Goal: Task Accomplishment & Management: Use online tool/utility

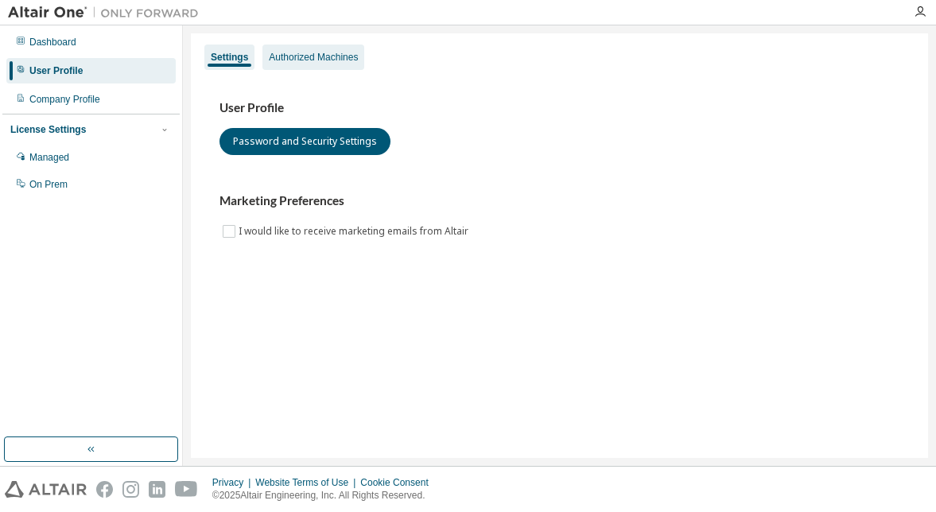
click at [305, 60] on div "Authorized Machines" at bounding box center [313, 57] width 89 height 13
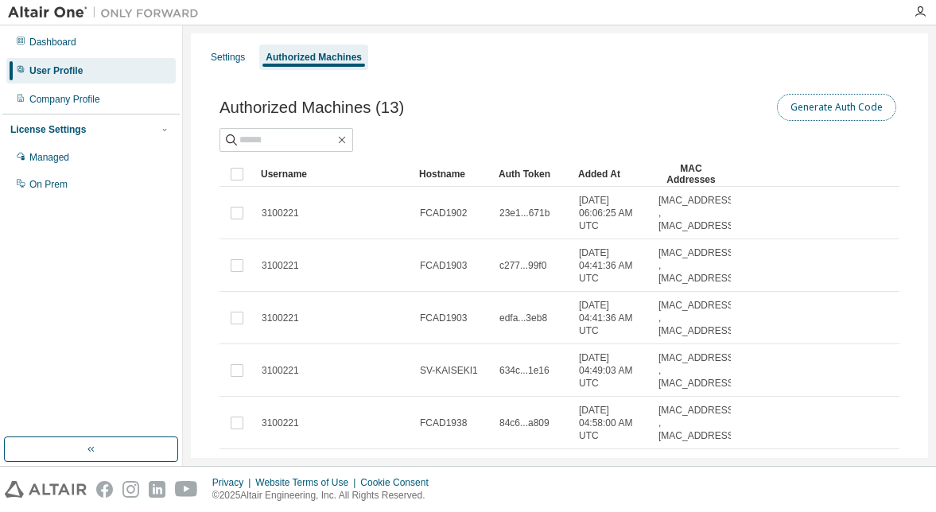
click at [842, 111] on button "Generate Auth Code" at bounding box center [836, 107] width 119 height 27
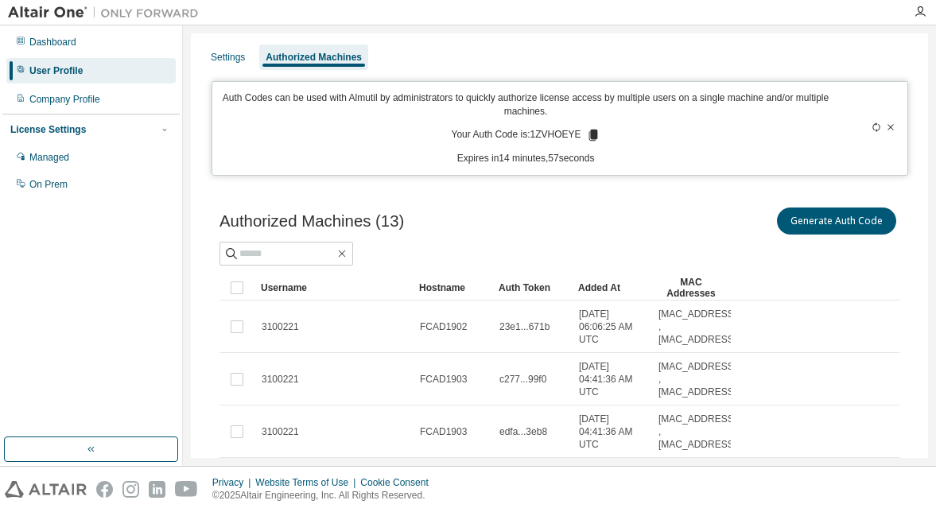
click at [588, 134] on icon at bounding box center [592, 135] width 9 height 11
click at [519, 215] on div "Authorized Machines (13) Generate Auth Code" at bounding box center [559, 220] width 680 height 33
click at [588, 138] on icon at bounding box center [592, 135] width 9 height 11
click at [25, 252] on div "Dashboard User Profile Company Profile License Settings Managed On Prem" at bounding box center [90, 231] width 177 height 407
